Goal: Information Seeking & Learning: Learn about a topic

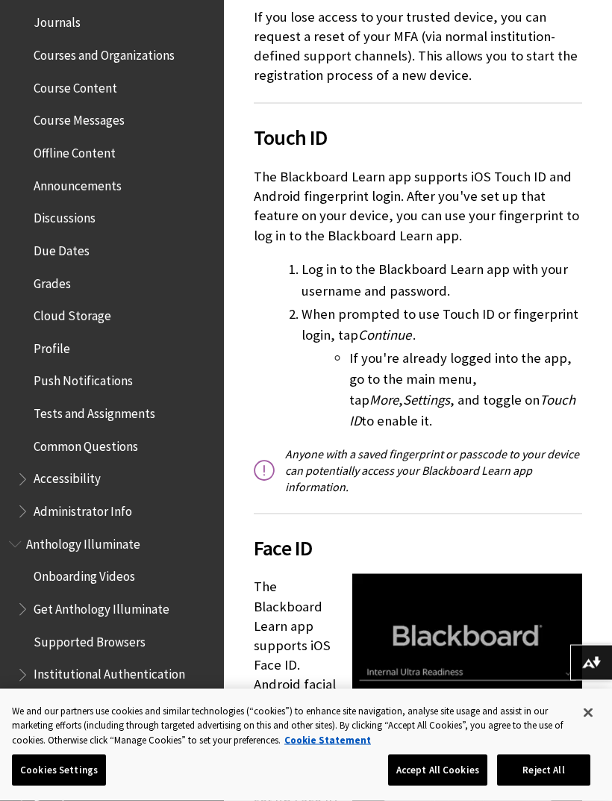
scroll to position [2296, 0]
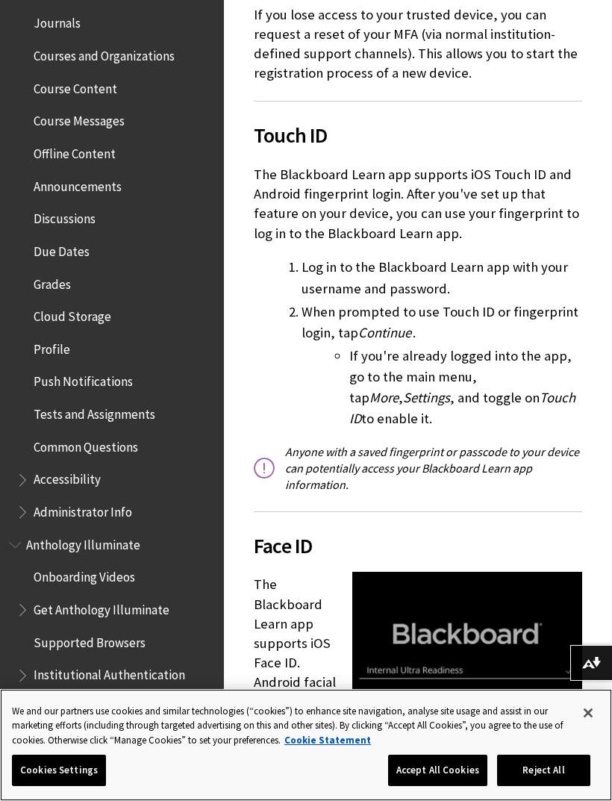
click at [535, 786] on button "Reject All" at bounding box center [543, 770] width 93 height 31
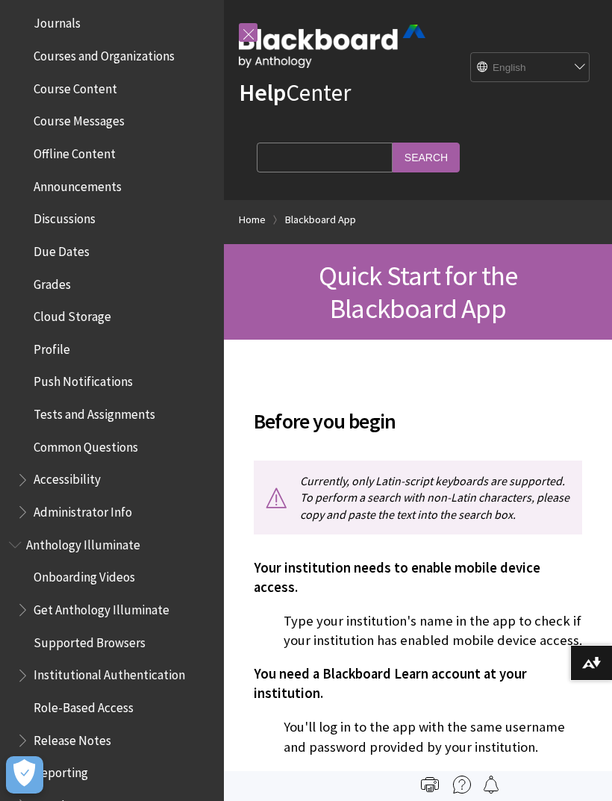
scroll to position [21, 0]
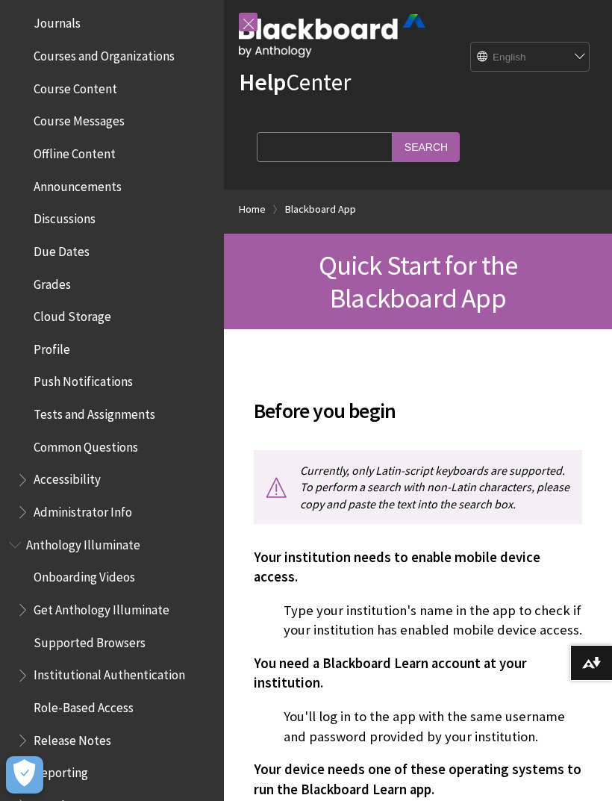
click at [518, 54] on select "English عربية Català Cymraeg Deutsch Español Suomi Français עברית Italiano 日本語 …" at bounding box center [530, 58] width 119 height 30
select select "/ar-sa/Blackboard_App/Quick_Start"
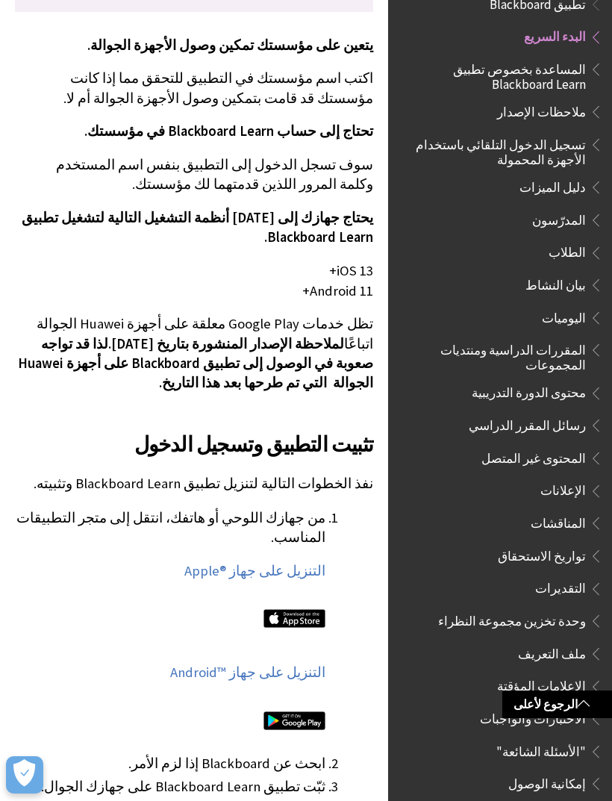
scroll to position [447, 0]
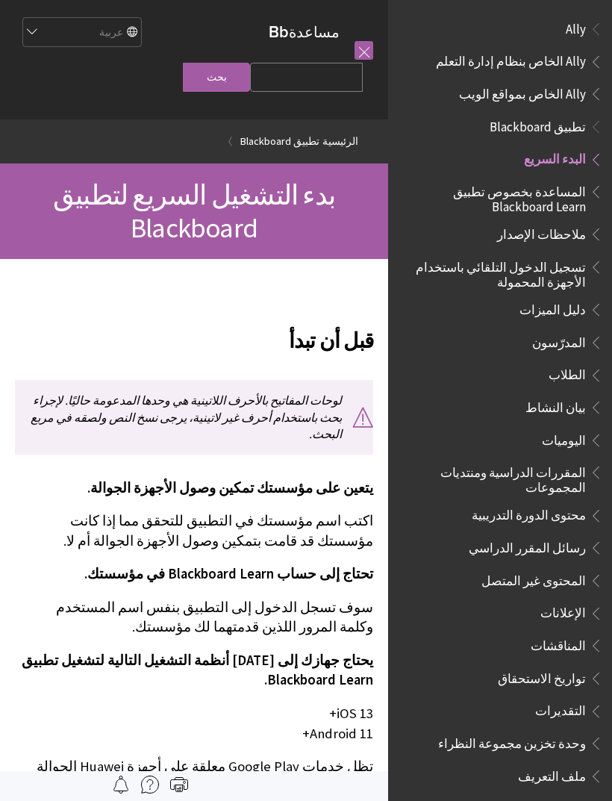
scroll to position [122, 0]
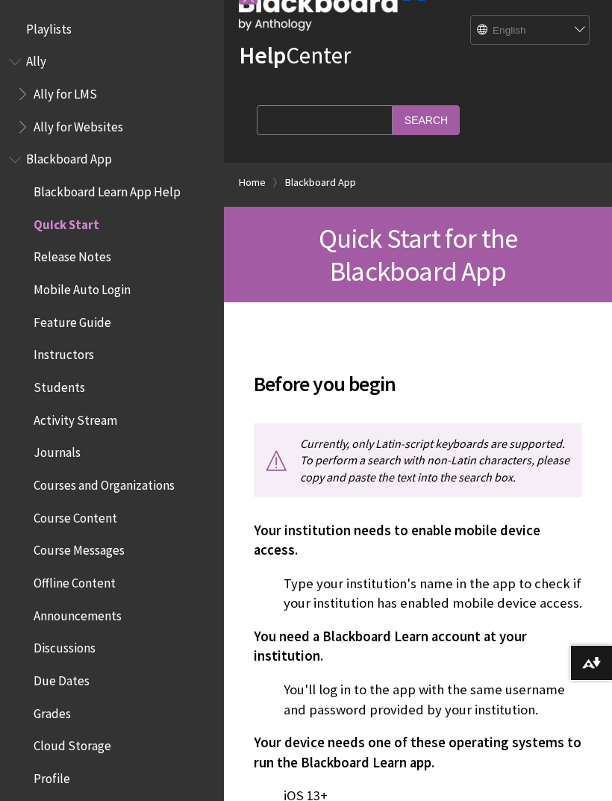
scroll to position [187, 0]
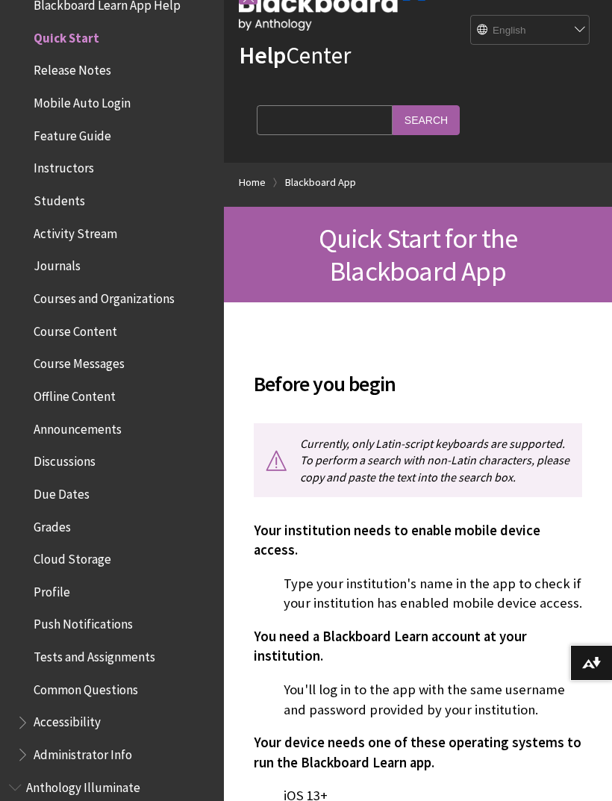
click at [84, 0] on span "Blackboard Learn App Help" at bounding box center [107, 3] width 147 height 20
